Goal: Task Accomplishment & Management: Manage account settings

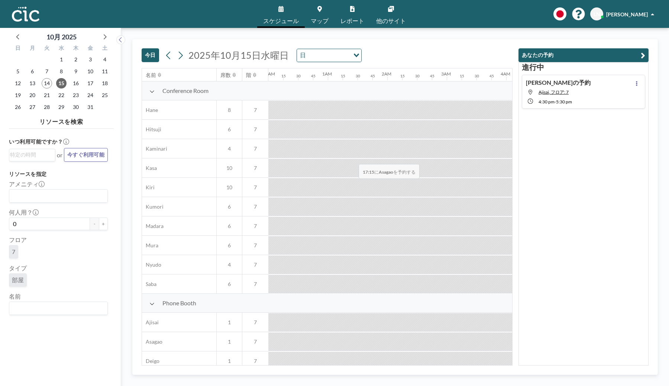
scroll to position [182, 951]
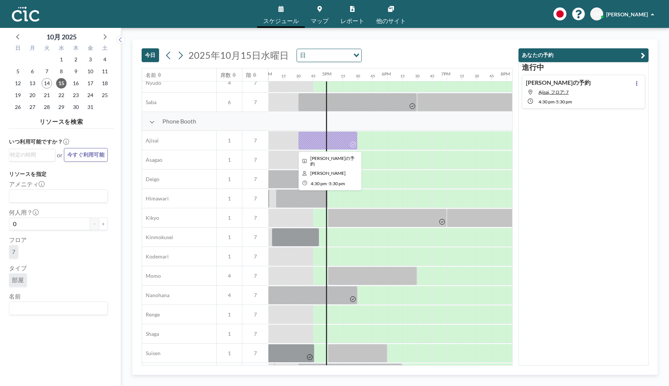
click at [344, 144] on div at bounding box center [327, 140] width 59 height 19
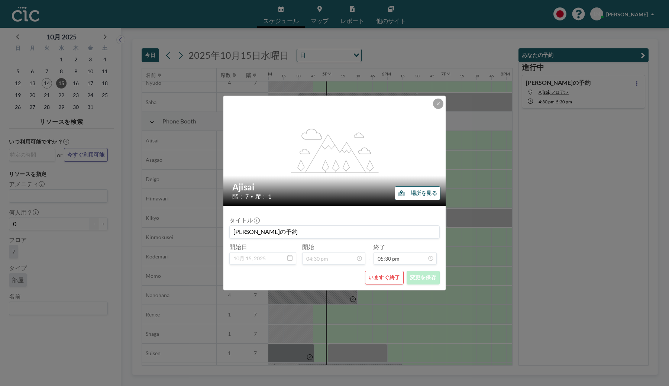
scroll to position [926, 0]
click at [372, 277] on button "いますぐ終了" at bounding box center [384, 277] width 39 height 14
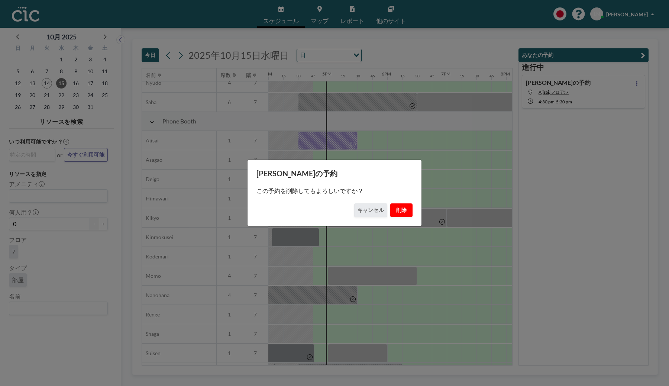
click at [399, 210] on button "削除" at bounding box center [401, 210] width 22 height 14
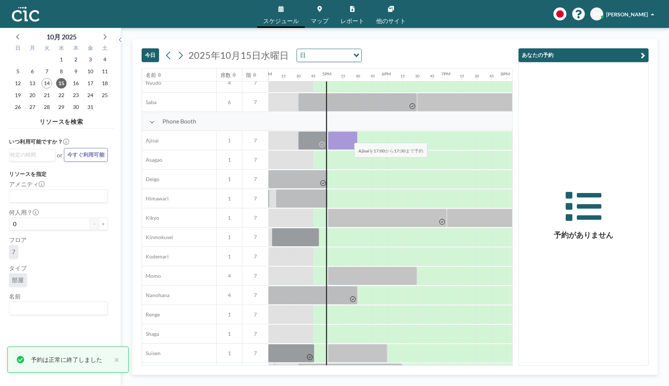
drag, startPoint x: 337, startPoint y: 137, endPoint x: 348, endPoint y: 138, distance: 10.8
click at [348, 138] on div at bounding box center [343, 140] width 30 height 19
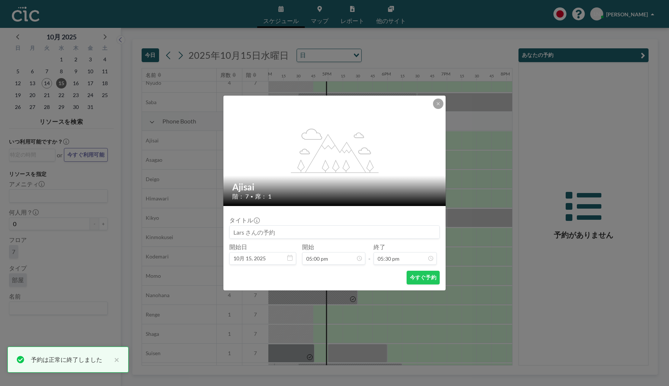
scroll to position [926, 0]
click at [420, 275] on button "今すぐ予約" at bounding box center [422, 277] width 33 height 14
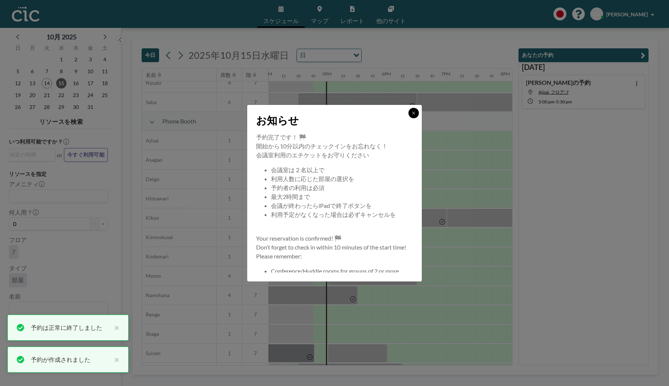
click at [412, 112] on icon at bounding box center [413, 113] width 4 height 4
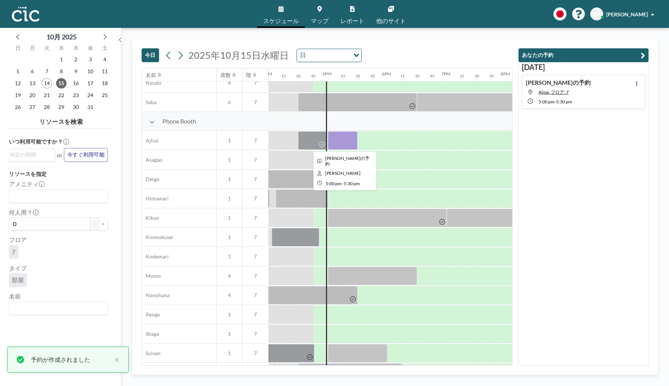
click at [338, 143] on div at bounding box center [343, 140] width 30 height 19
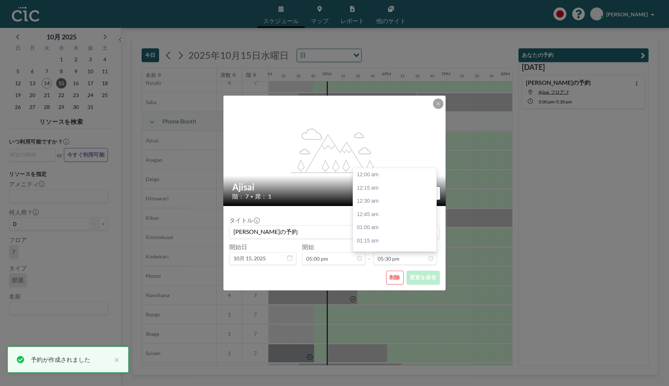
scroll to position [926, 0]
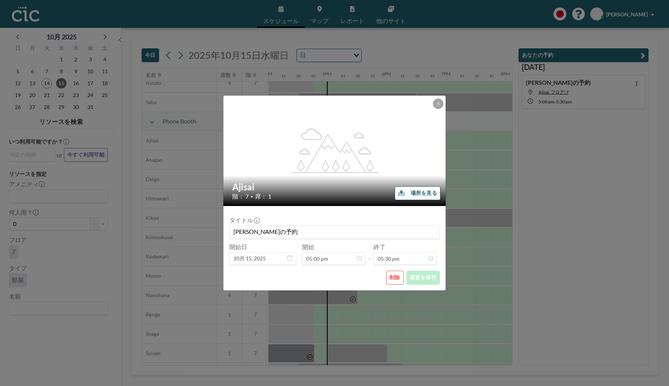
click at [480, 101] on div "flex-grow: 1.2; Ajisai 階： 7 • 席： 1 場所を見る タイトル [PERSON_NAME]の予約 開始日 10月 15, [DAT…" at bounding box center [334, 193] width 669 height 386
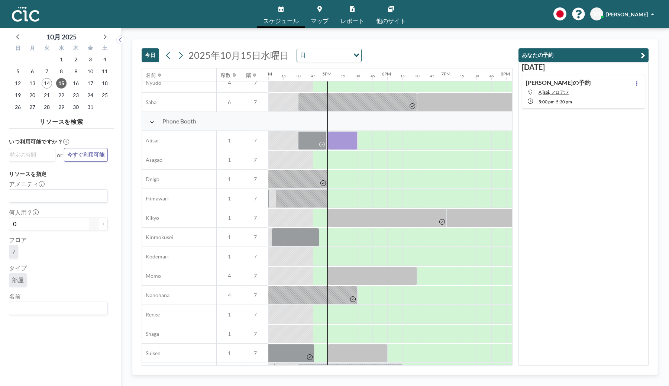
click at [574, 91] on div "Lars さんの予約 Ajisai, フロア: 7 5:00 PM - 5:30 PM" at bounding box center [583, 92] width 123 height 34
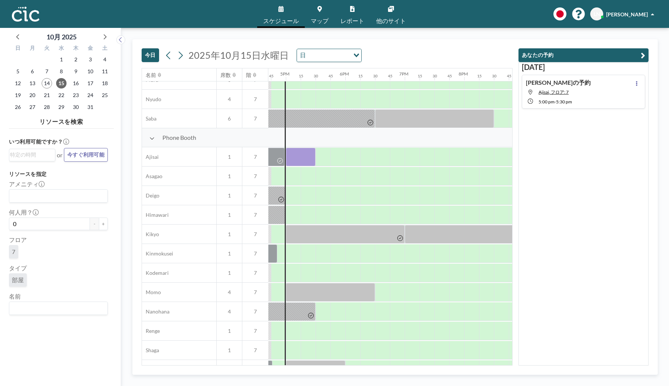
scroll to position [166, 996]
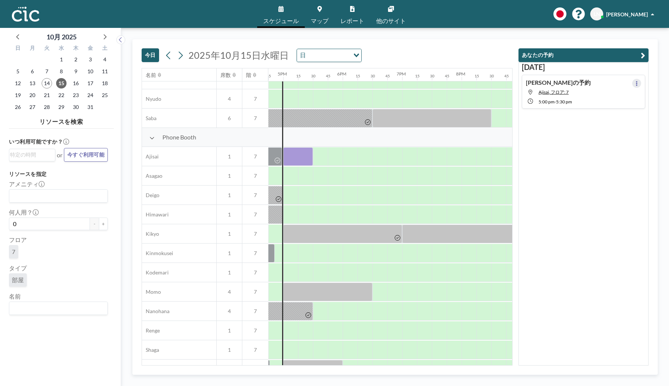
click at [635, 86] on icon at bounding box center [636, 83] width 3 height 5
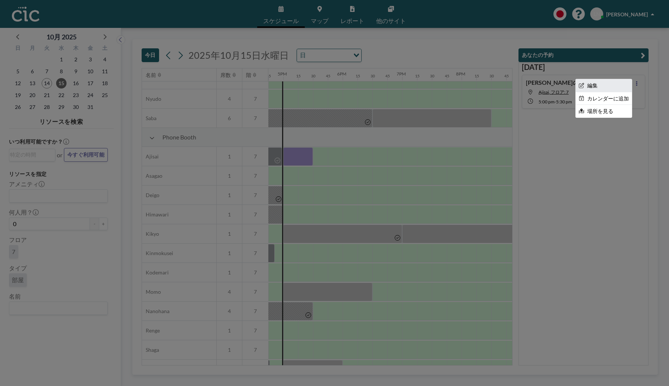
click at [596, 86] on li "編集" at bounding box center [603, 85] width 56 height 13
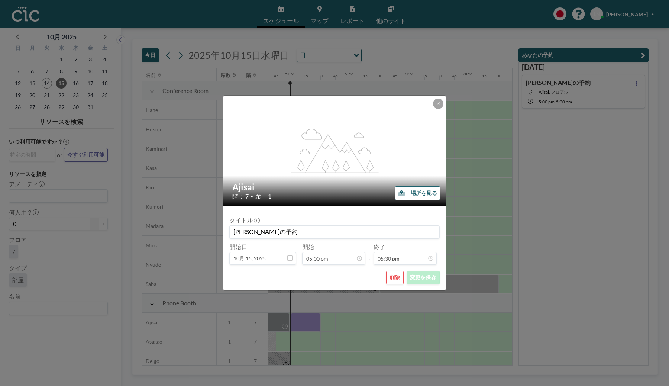
scroll to position [0, 996]
click at [434, 104] on button at bounding box center [438, 103] width 10 height 10
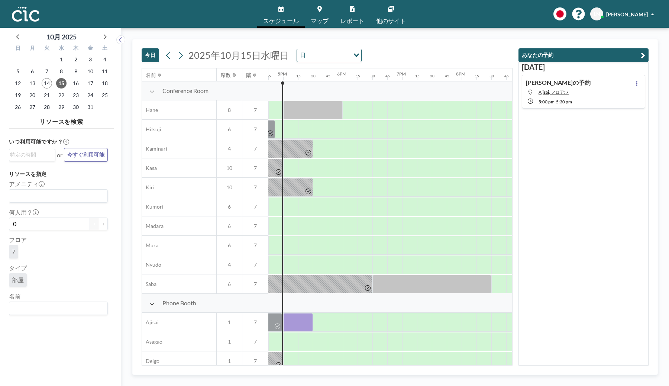
click at [392, 22] on span "他のサイト" at bounding box center [391, 21] width 30 height 6
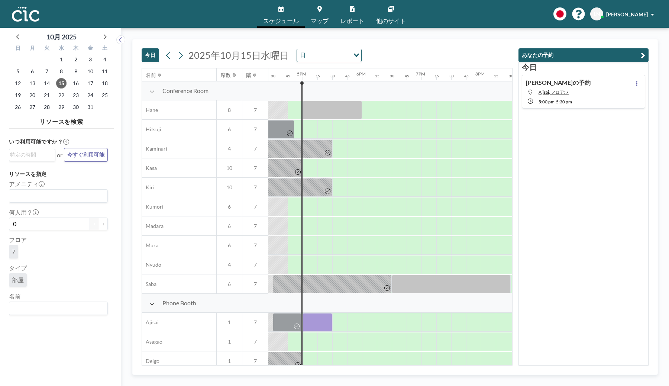
scroll to position [0, 981]
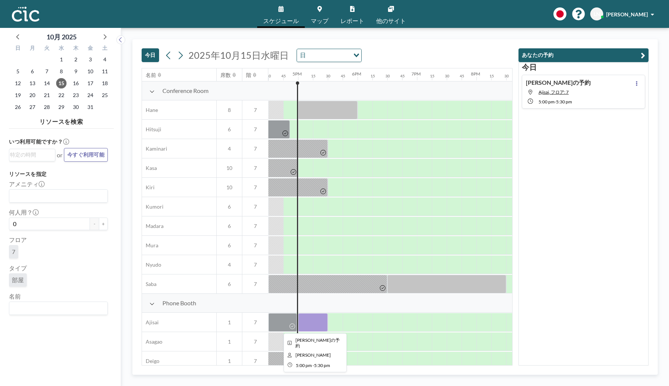
click at [309, 316] on div at bounding box center [313, 322] width 30 height 19
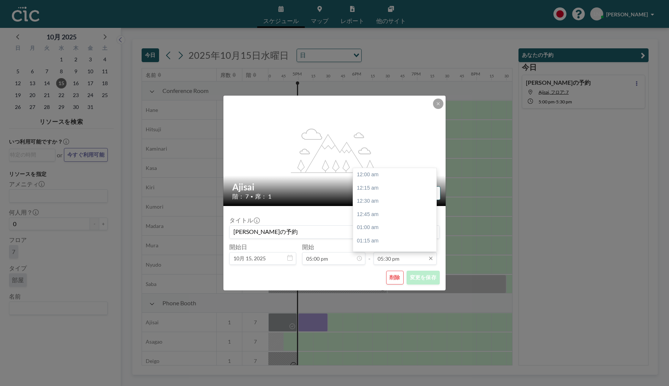
scroll to position [926, 0]
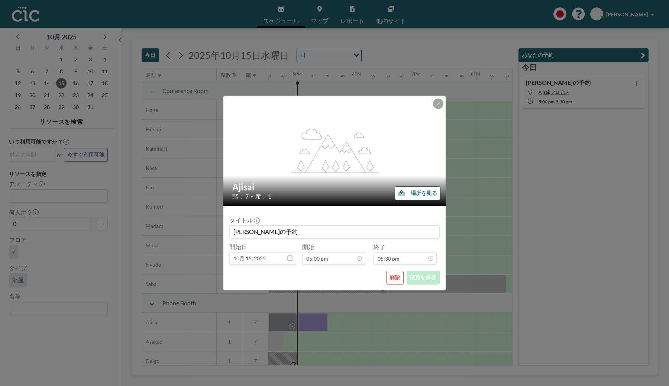
click at [465, 116] on div "flex-grow: 1.2; Ajisai 階： 7 • 席： 1 場所を見る タイトル [PERSON_NAME]の予約 開始日 10月 15, [DAT…" at bounding box center [334, 193] width 669 height 386
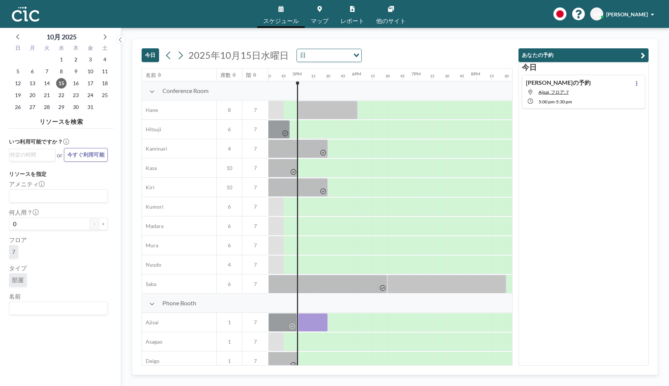
click at [327, 19] on span "マップ" at bounding box center [320, 21] width 18 height 6
click at [306, 325] on div at bounding box center [313, 322] width 30 height 19
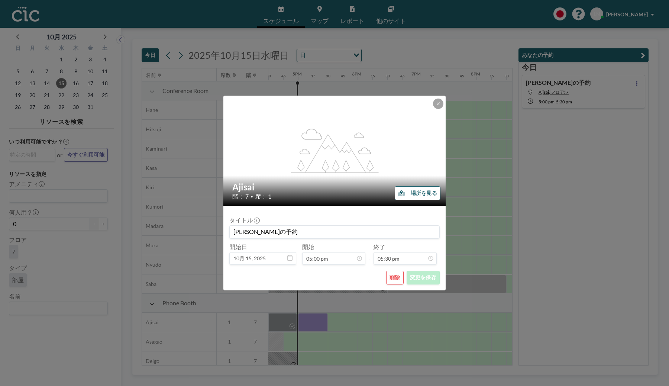
click at [306, 325] on div "flex-grow: 1.2; Ajisai 階： 7 • 席： 1 場所を見る タイトル [PERSON_NAME]の予約 開始日 10月 15, [DAT…" at bounding box center [334, 193] width 669 height 386
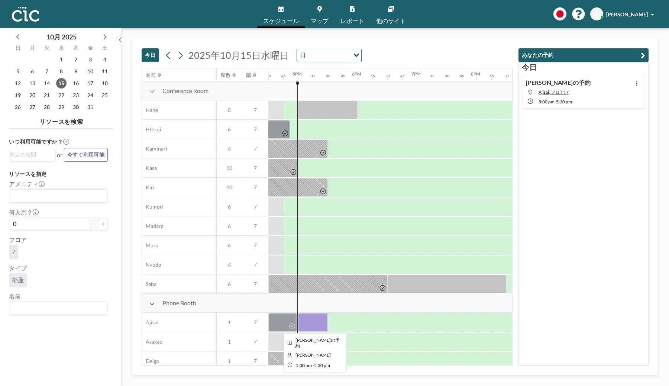
click at [317, 322] on div at bounding box center [313, 322] width 30 height 19
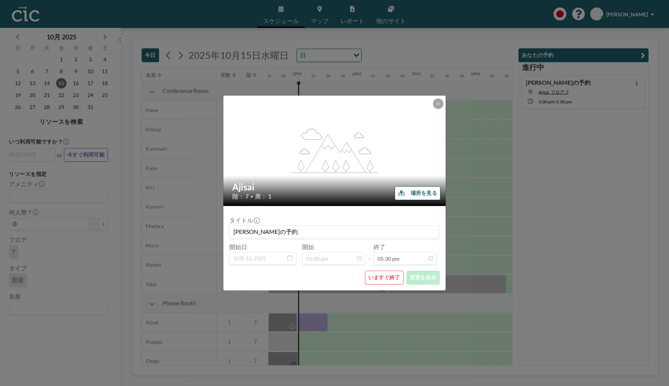
scroll to position [926, 0]
click at [437, 103] on icon at bounding box center [438, 103] width 4 height 4
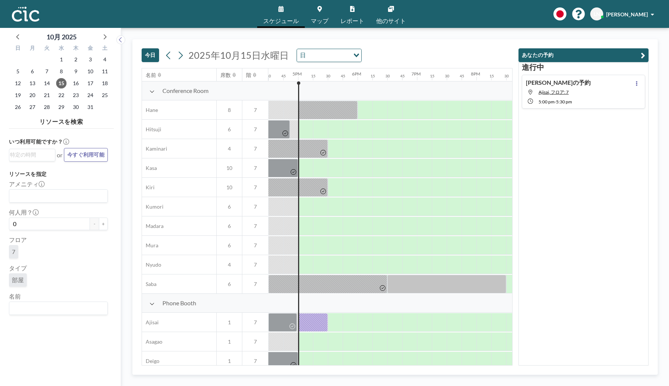
click at [551, 55] on button "あなたの予約" at bounding box center [583, 55] width 130 height 14
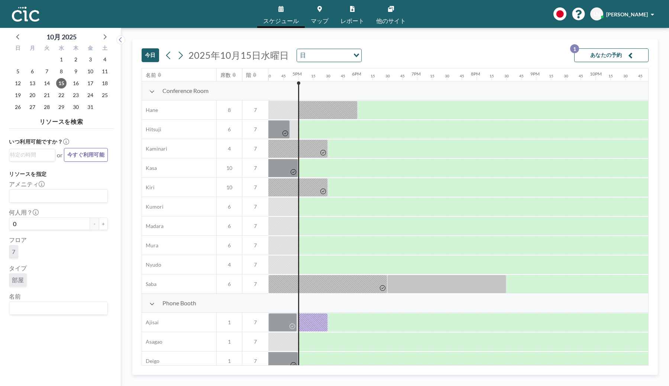
click at [608, 53] on button "あなたの予約 1" at bounding box center [611, 55] width 74 height 14
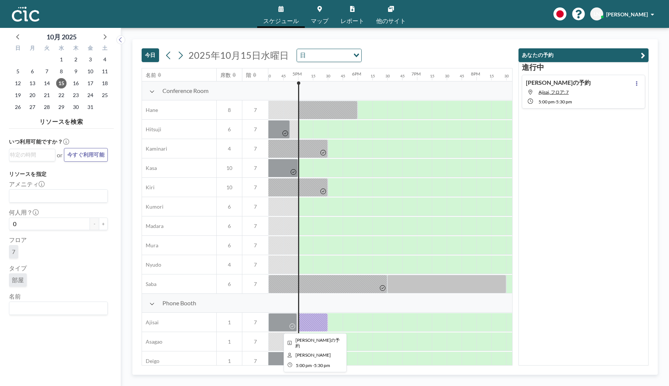
click at [314, 322] on div at bounding box center [313, 322] width 30 height 19
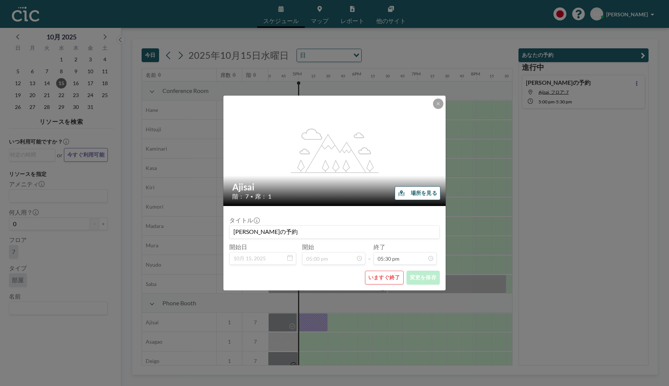
click at [377, 274] on button "いますぐ終了" at bounding box center [384, 277] width 39 height 14
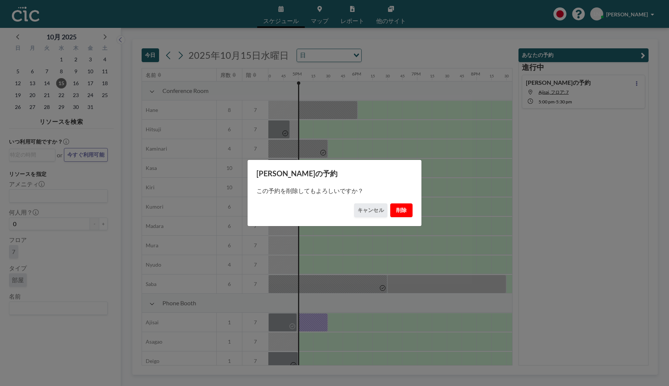
click at [396, 214] on button "削除" at bounding box center [401, 210] width 22 height 14
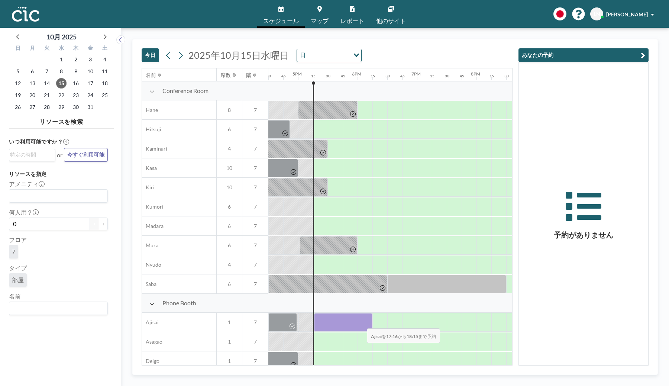
drag, startPoint x: 324, startPoint y: 323, endPoint x: 364, endPoint y: 323, distance: 40.1
click at [364, 323] on div at bounding box center [343, 322] width 58 height 19
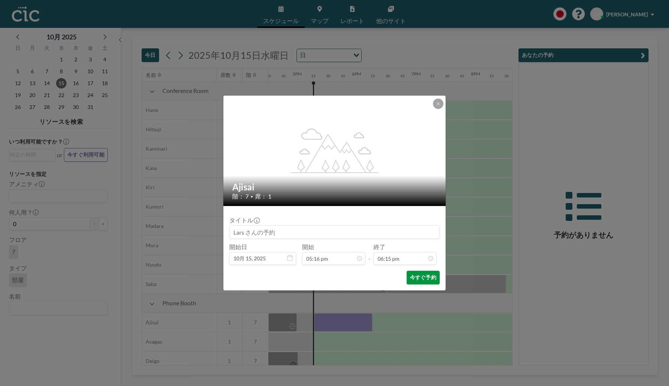
click at [419, 276] on button "今すぐ予約" at bounding box center [422, 277] width 33 height 14
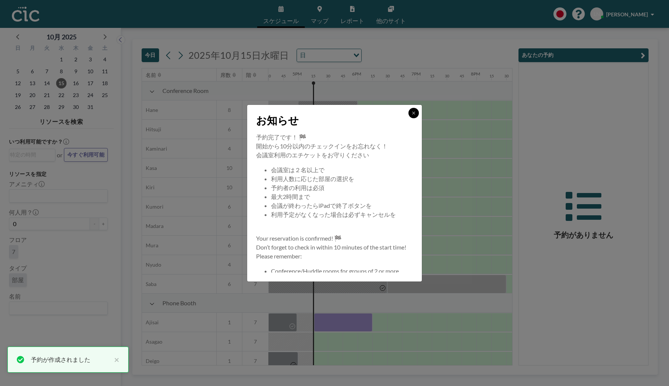
click at [416, 114] on button at bounding box center [413, 113] width 10 height 10
